Goal: Information Seeking & Learning: Learn about a topic

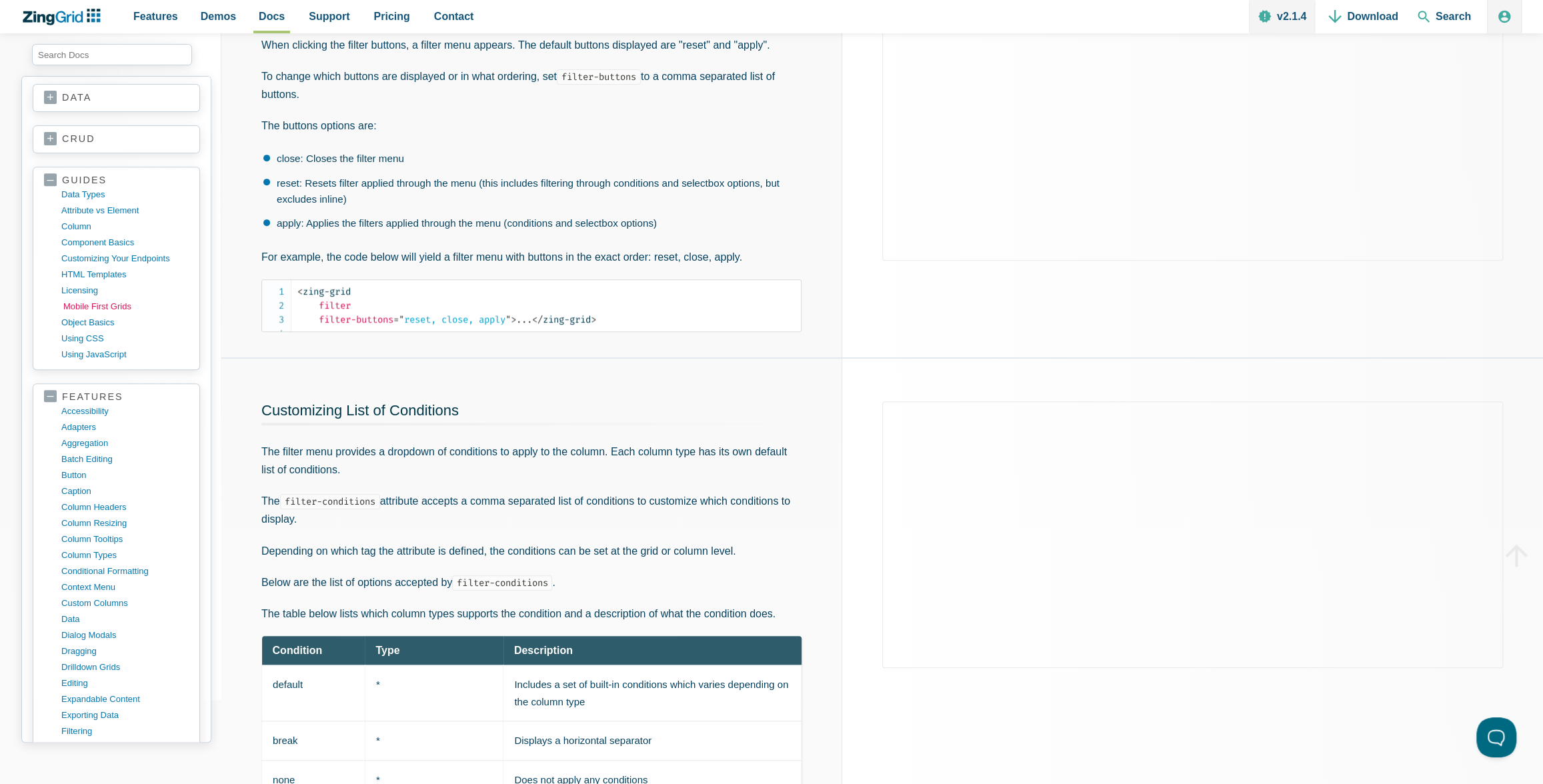
scroll to position [462, 0]
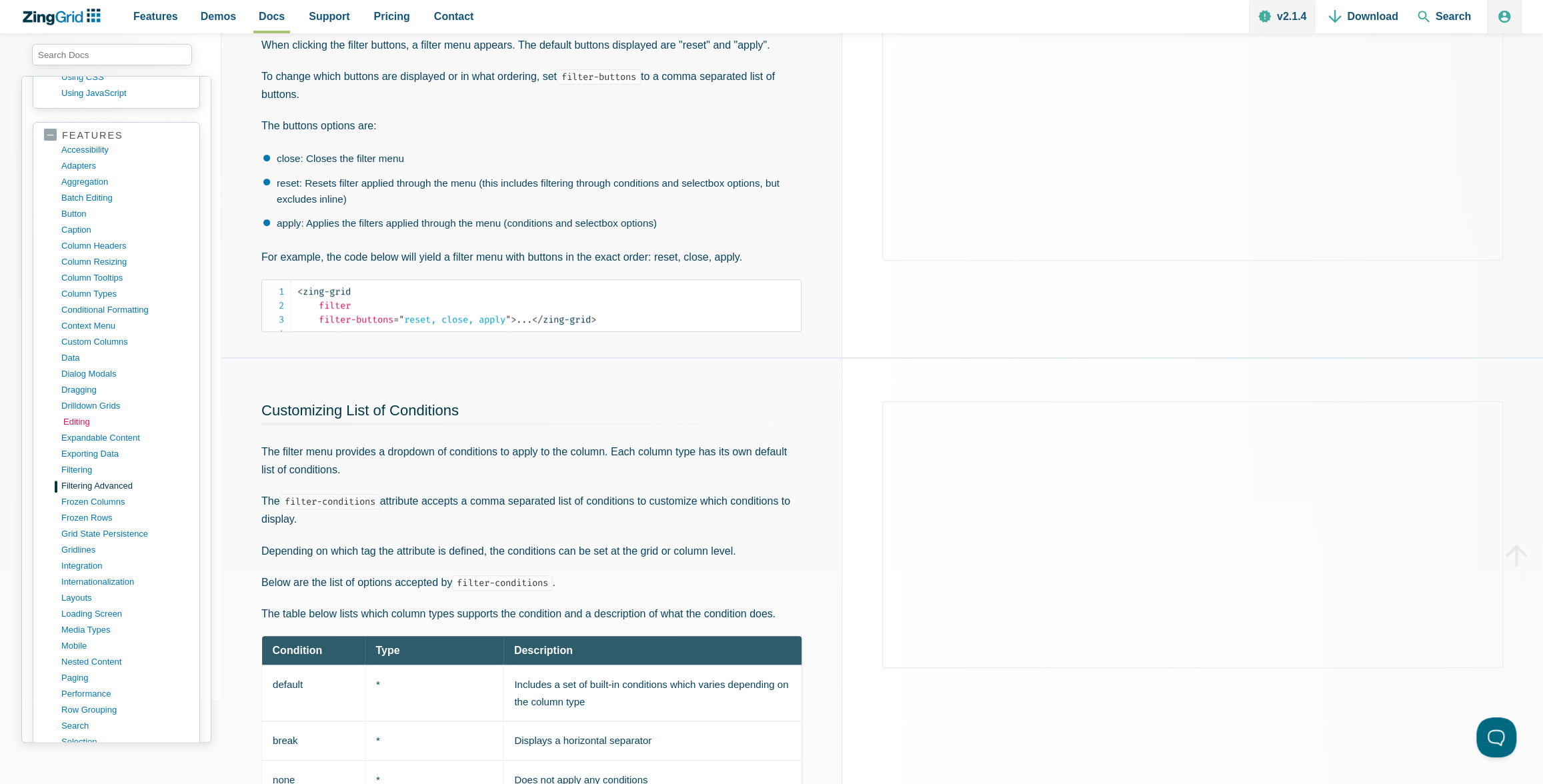
click at [86, 414] on link "editing" at bounding box center [126, 421] width 127 height 16
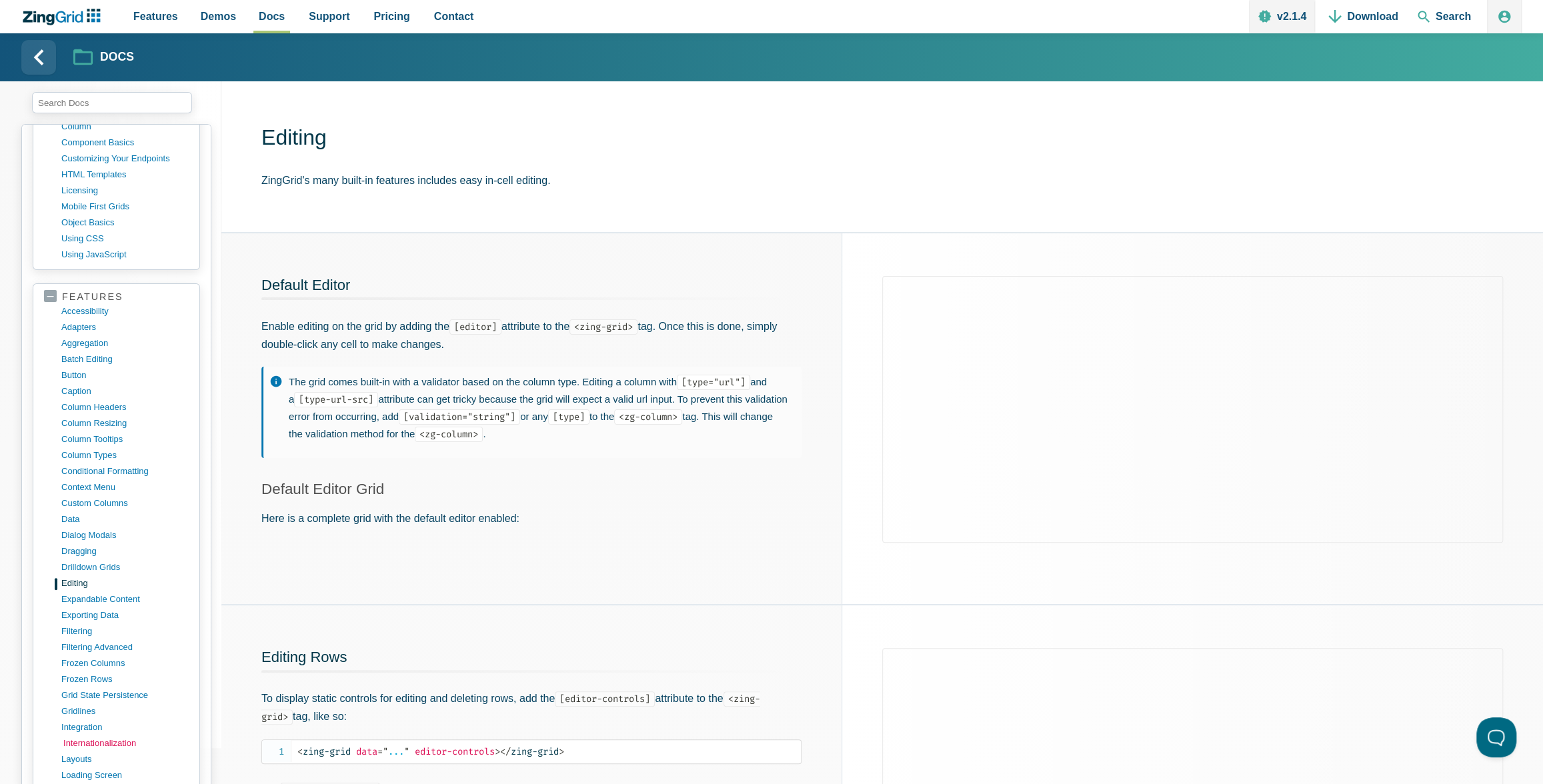
scroll to position [517, 0]
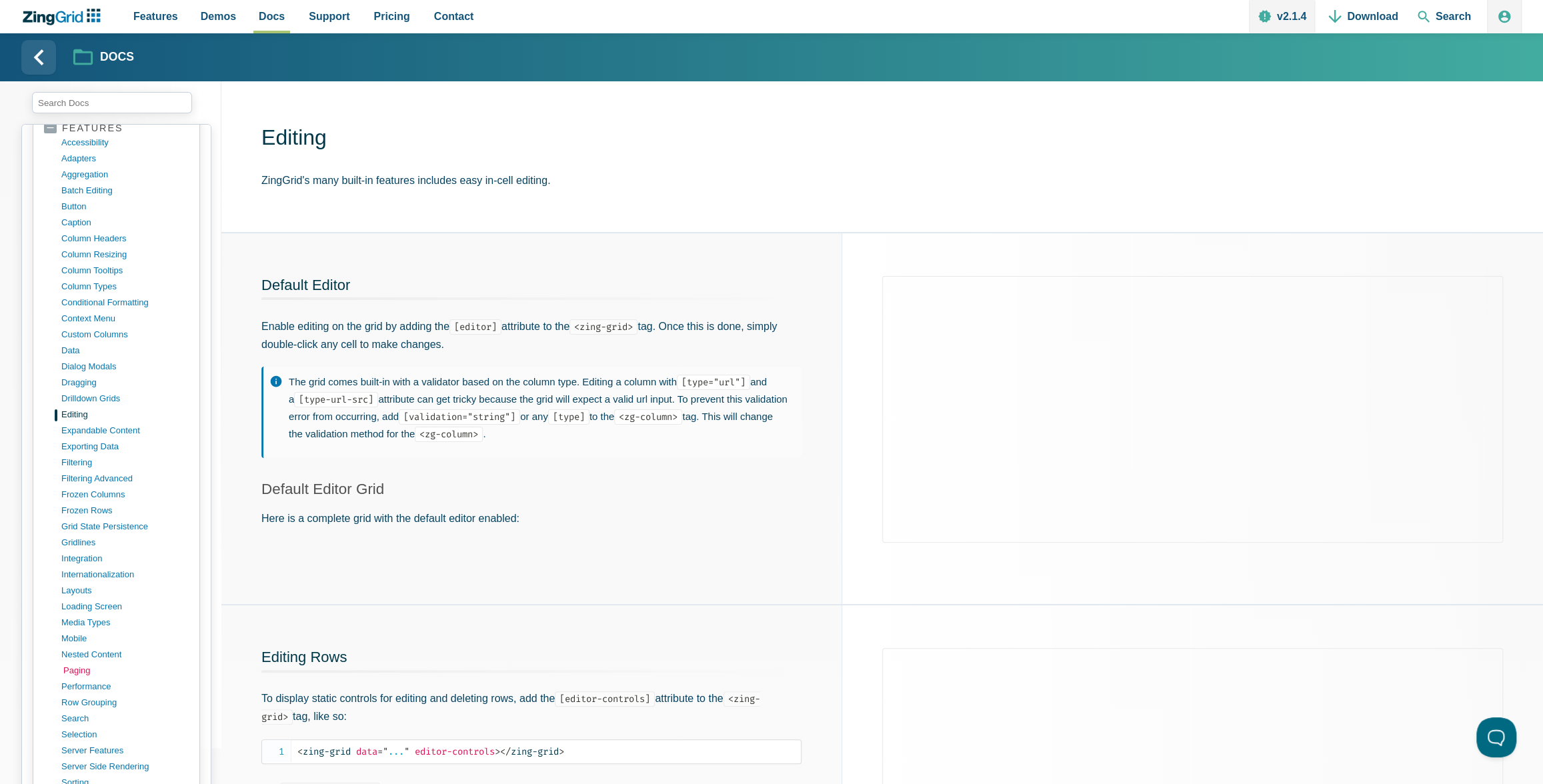
click at [81, 662] on link "paging" at bounding box center [126, 670] width 127 height 16
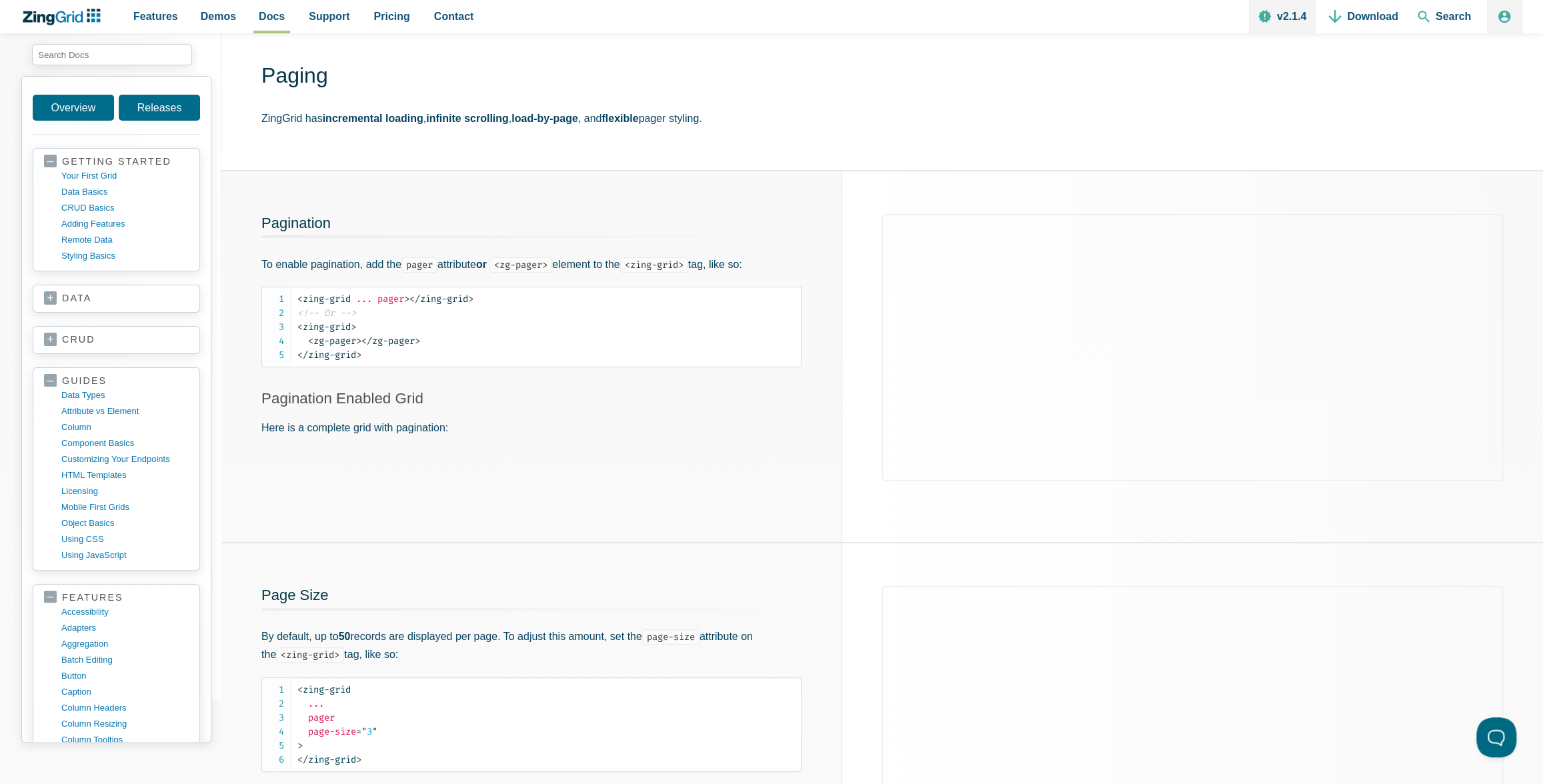
scroll to position [106, 0]
